Goal: Task Accomplishment & Management: Manage account settings

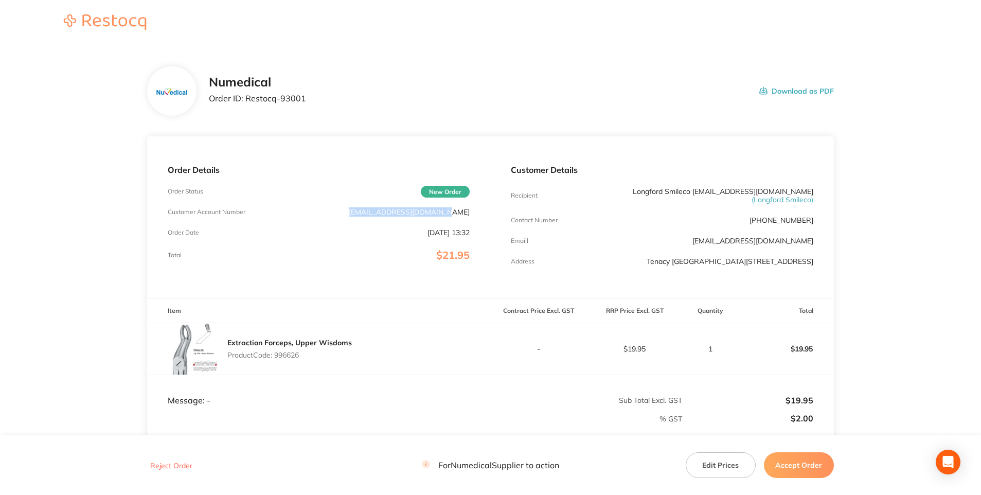
drag, startPoint x: 379, startPoint y: 214, endPoint x: 472, endPoint y: 208, distance: 93.3
click at [472, 208] on div "Order Details Order Status New Order Customer Account Number [EMAIL_ADDRESS][DO…" at bounding box center [318, 217] width 343 height 162
drag, startPoint x: 472, startPoint y: 208, endPoint x: 444, endPoint y: 214, distance: 28.3
copy p "[EMAIL_ADDRESS][DOMAIN_NAME]"
drag, startPoint x: 681, startPoint y: 244, endPoint x: 812, endPoint y: 241, distance: 131.8
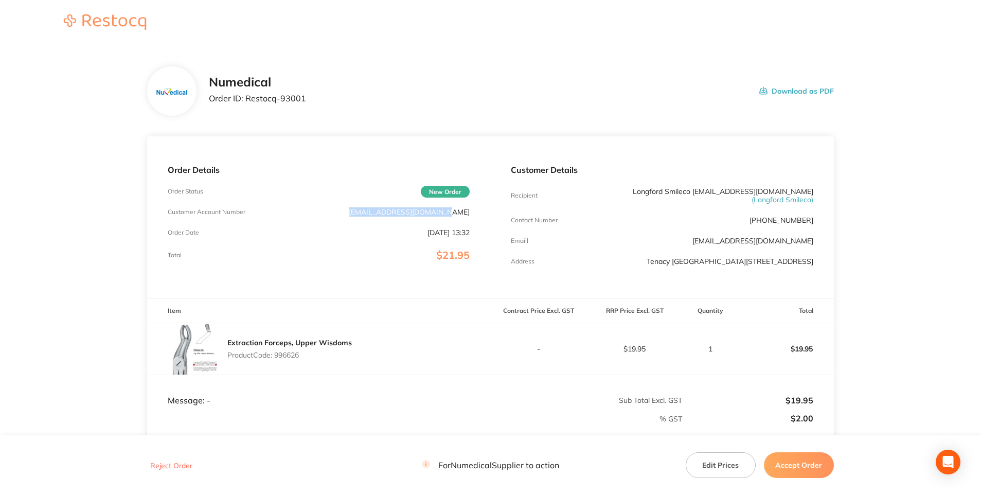
click at [812, 241] on div "Emaill [EMAIL_ADDRESS][DOMAIN_NAME]" at bounding box center [662, 241] width 302 height 8
drag, startPoint x: 812, startPoint y: 241, endPoint x: 792, endPoint y: 241, distance: 20.6
copy link "[EMAIL_ADDRESS][DOMAIN_NAME]"
click at [784, 468] on button "Accept Order" at bounding box center [799, 465] width 70 height 26
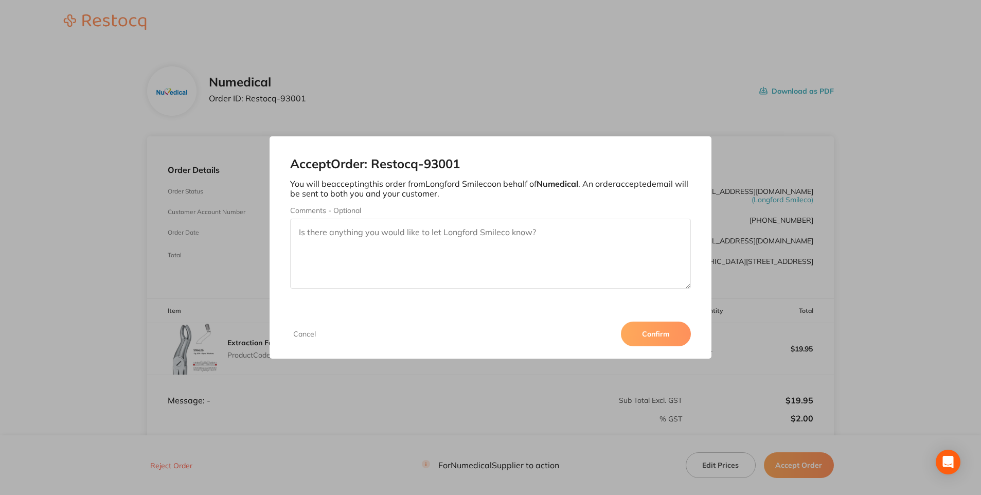
click at [657, 337] on button "Confirm" at bounding box center [656, 334] width 70 height 25
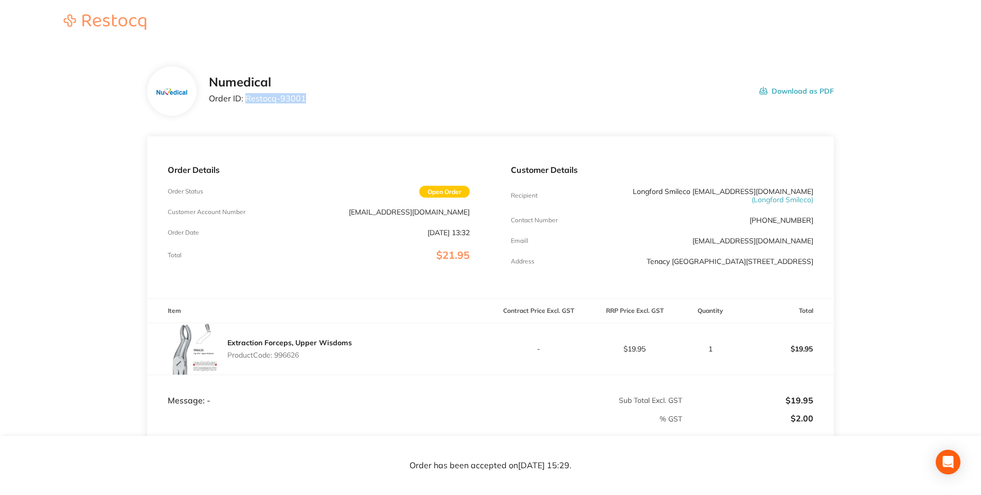
drag, startPoint x: 307, startPoint y: 99, endPoint x: 245, endPoint y: 99, distance: 62.3
click at [245, 99] on div "Numedical Order ID: Restocq- 93001 Download as PDF" at bounding box center [521, 91] width 625 height 32
copy p "Restocq- 93001"
